Goal: Information Seeking & Learning: Learn about a topic

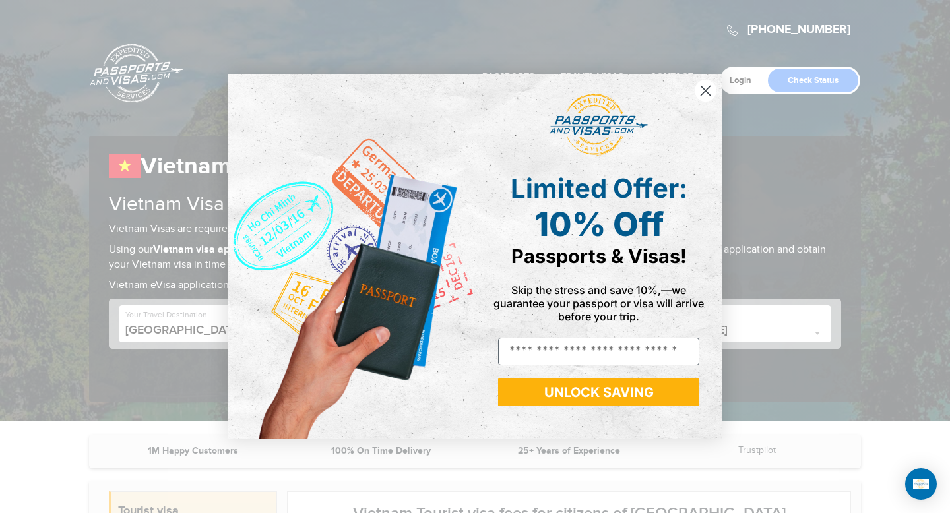
click at [701, 97] on circle "Close dialog" at bounding box center [706, 91] width 22 height 22
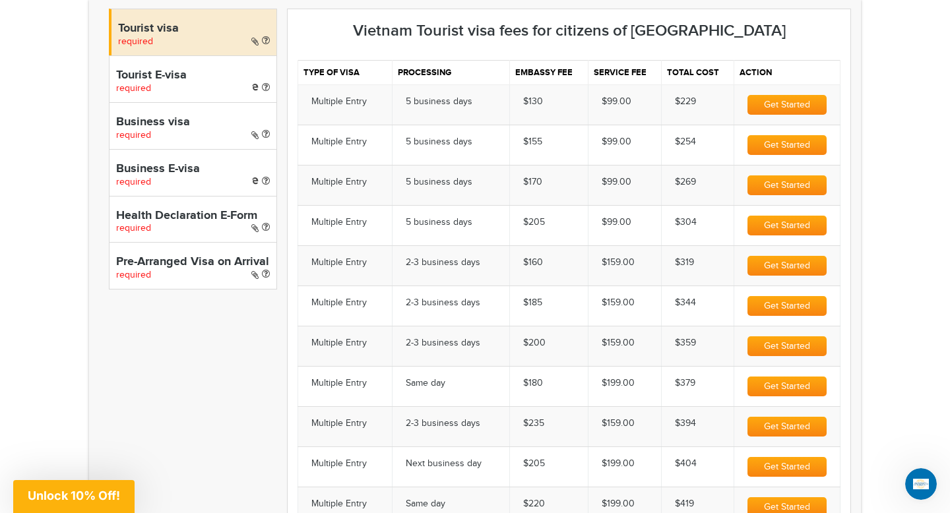
scroll to position [482, 0]
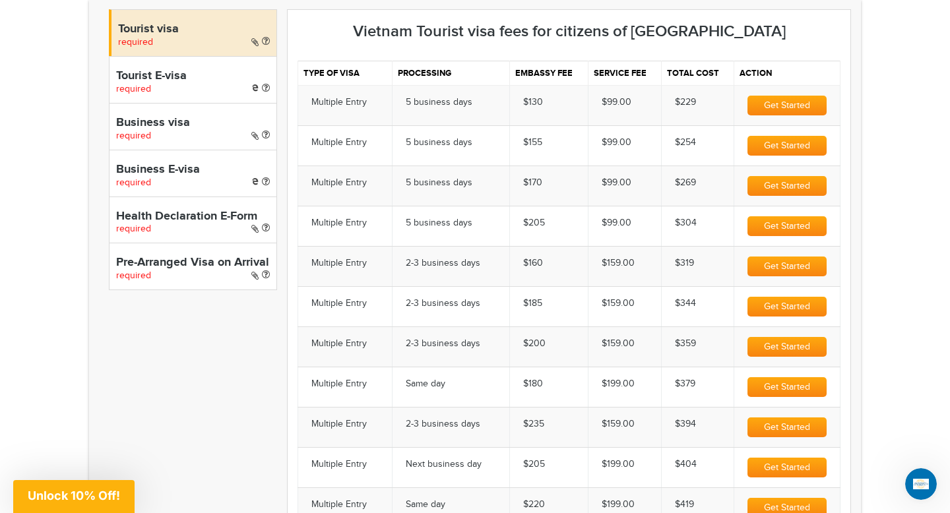
click at [192, 82] on h4 "Tourist E-visa" at bounding box center [193, 76] width 154 height 13
select select "*****"
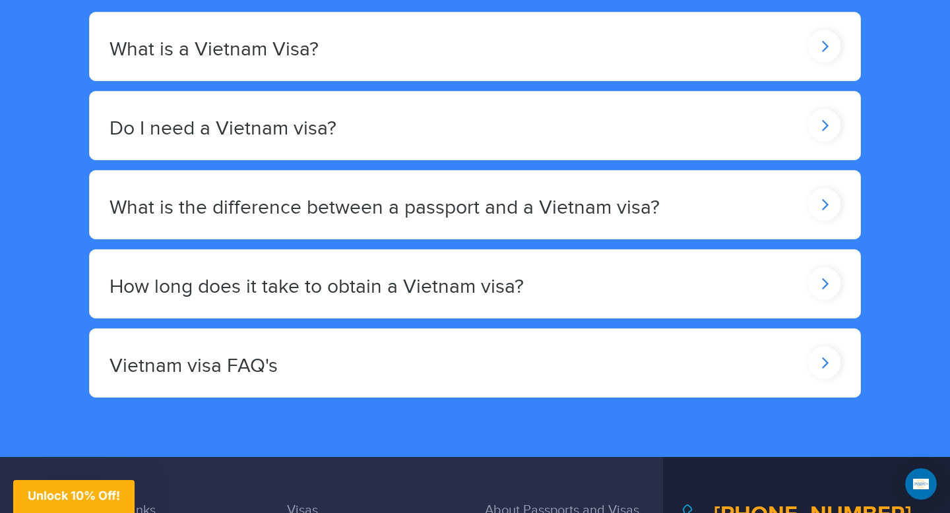
scroll to position [1885, 0]
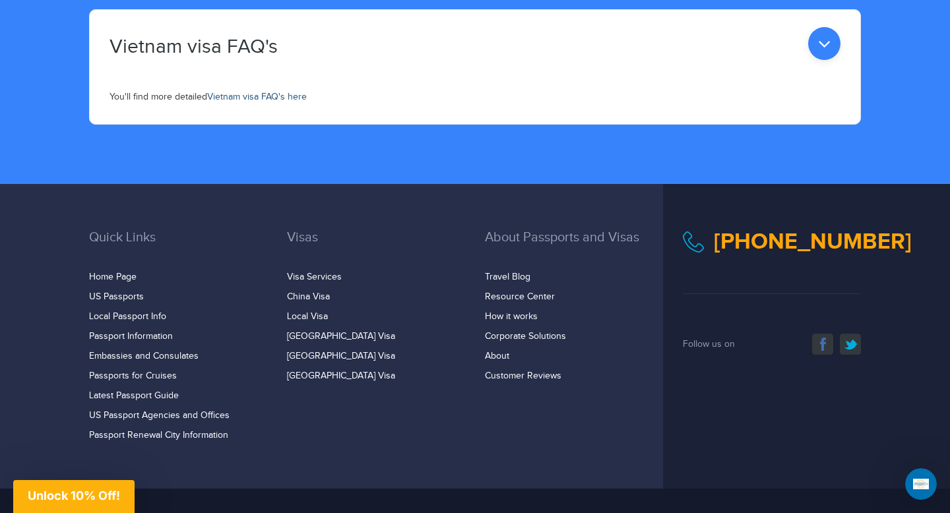
click at [251, 98] on link "Vietnam visa FAQ's here" at bounding box center [257, 97] width 100 height 11
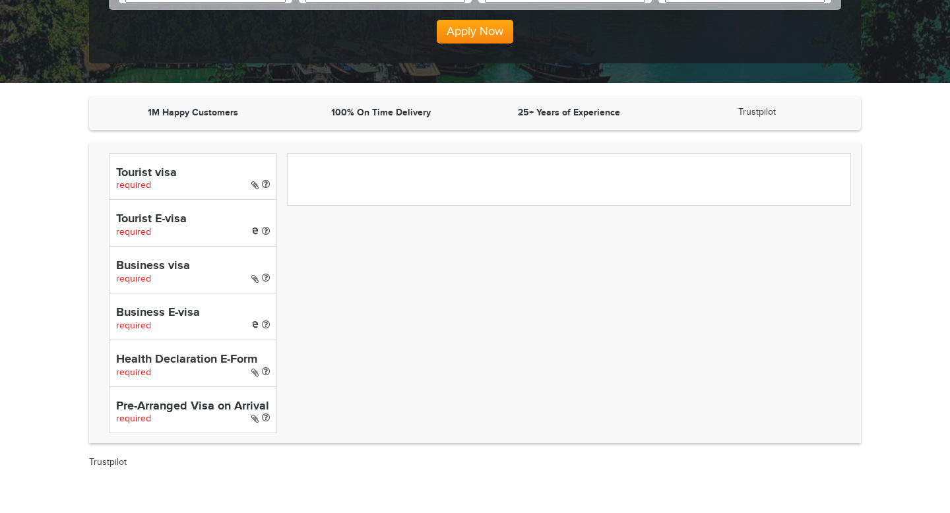
scroll to position [330, 0]
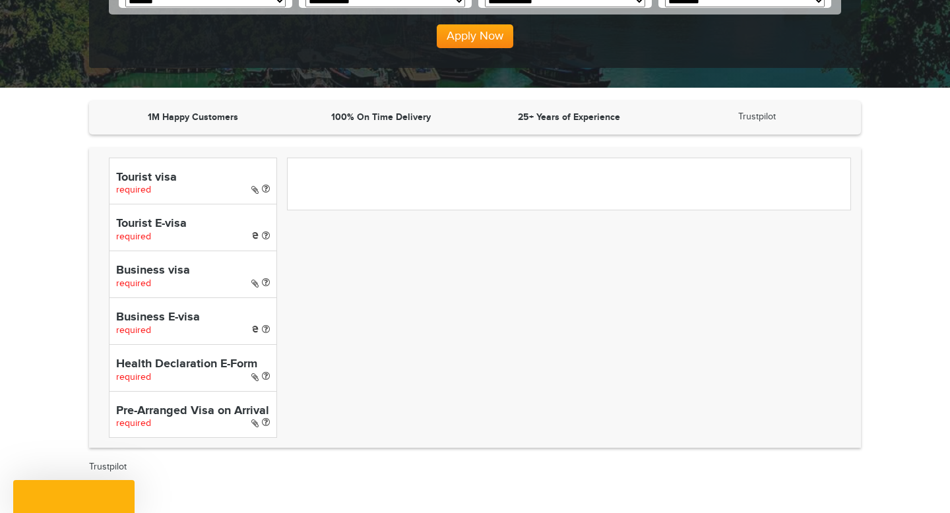
select select "*****"
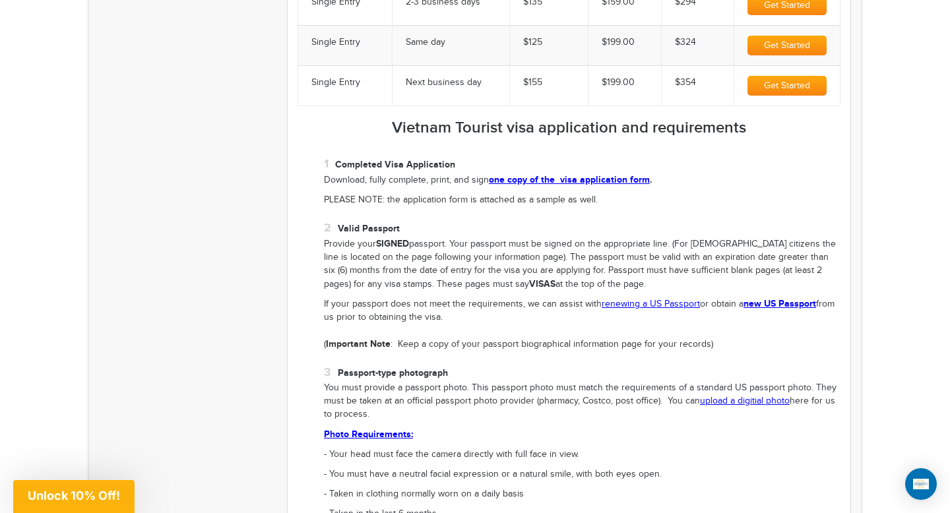
scroll to position [1208, 0]
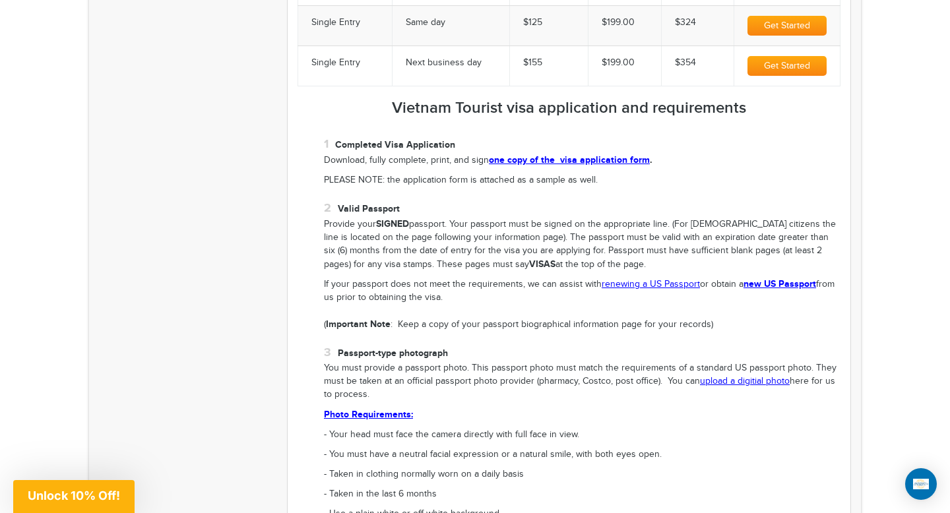
click at [525, 326] on p "If your passport does not meet the requirements, we can assist with renewing a …" at bounding box center [582, 305] width 517 height 54
click at [541, 212] on li "Valid Passport Provide your SIGNED passport. Your passport must be signed on th…" at bounding box center [582, 267] width 517 height 132
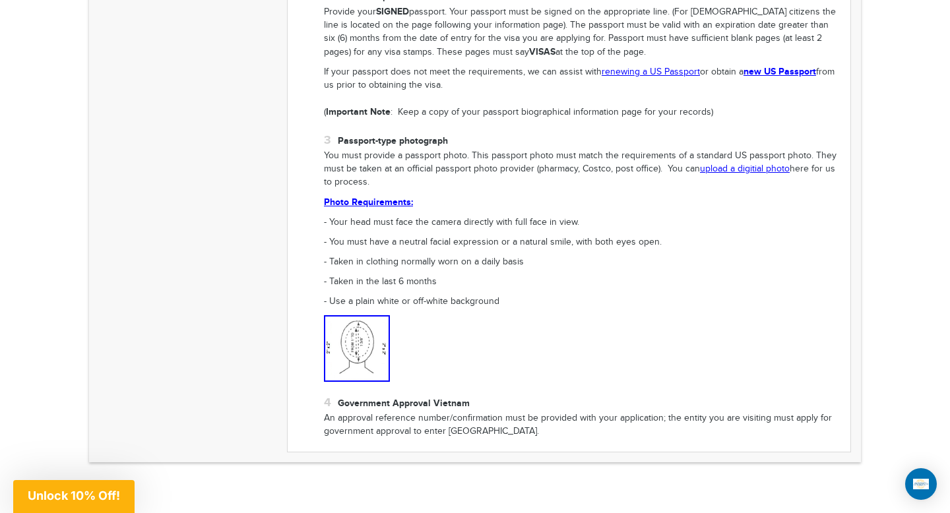
scroll to position [1433, 0]
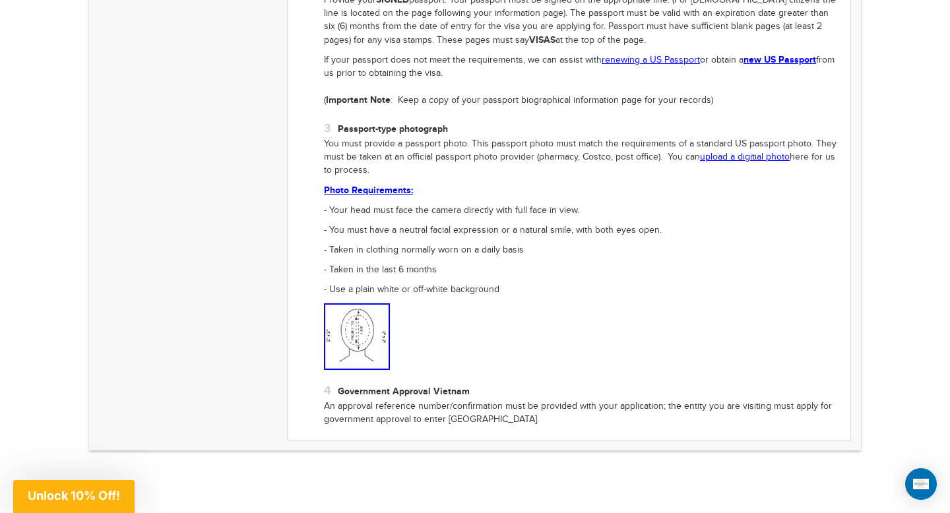
click at [498, 217] on li "Passport-type photograph You must provide a passport photo. This passport photo…" at bounding box center [582, 245] width 517 height 249
click at [486, 76] on p "If your passport does not meet the requirements, we can assist with renewing a …" at bounding box center [582, 80] width 517 height 54
